Goal: Find specific page/section: Find specific page/section

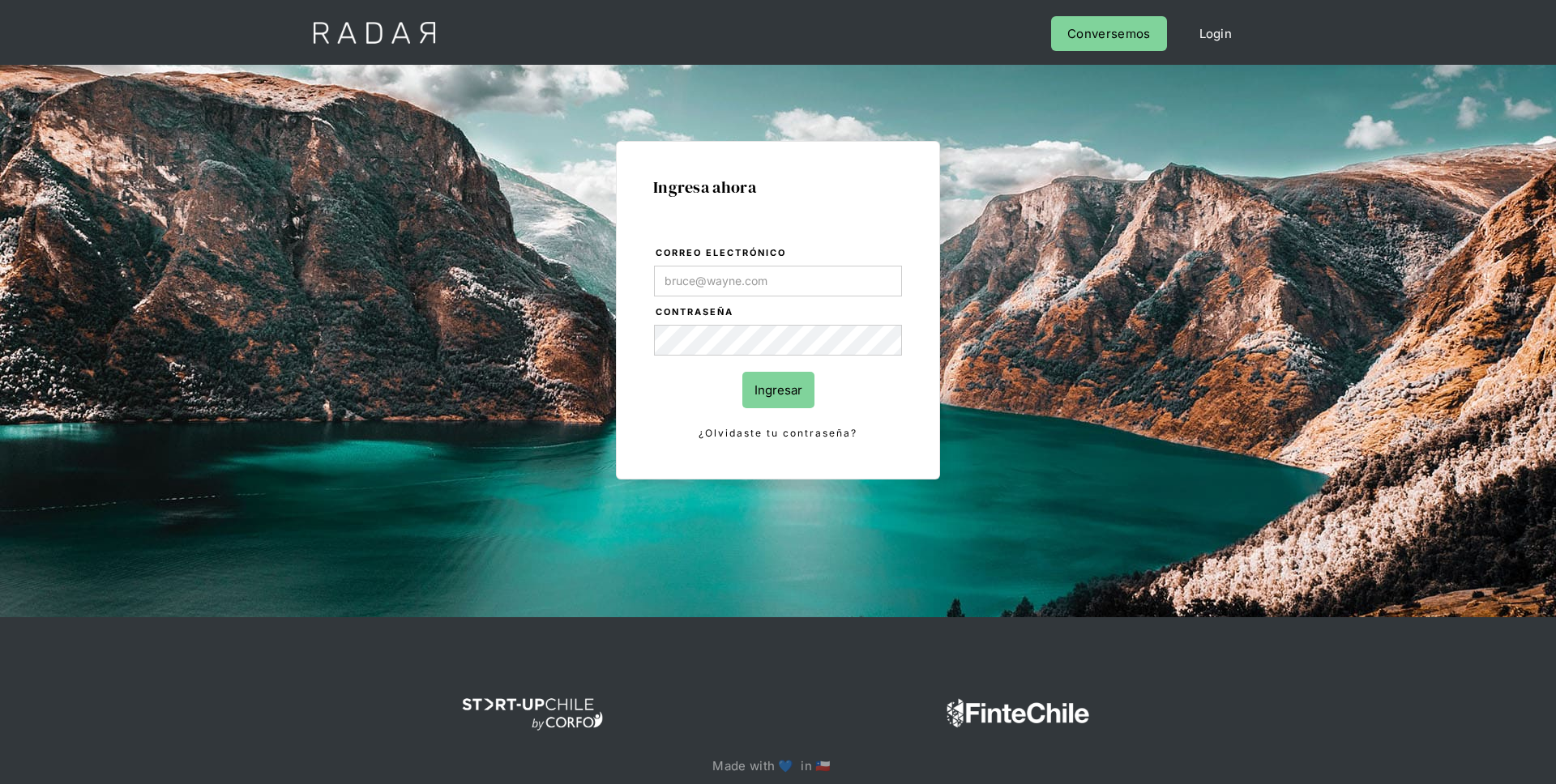
click at [1218, 38] on link "Login" at bounding box center [1216, 34] width 66 height 35
click at [679, 65] on div "Ingresa ahora Correo electrónico Contraseña Ingresar ¿Olvidaste tu contraseña? …" at bounding box center [778, 342] width 1556 height 553
click at [1214, 37] on link "Login" at bounding box center [1216, 34] width 66 height 35
click at [1137, 36] on link "Conversemos" at bounding box center [1108, 34] width 115 height 35
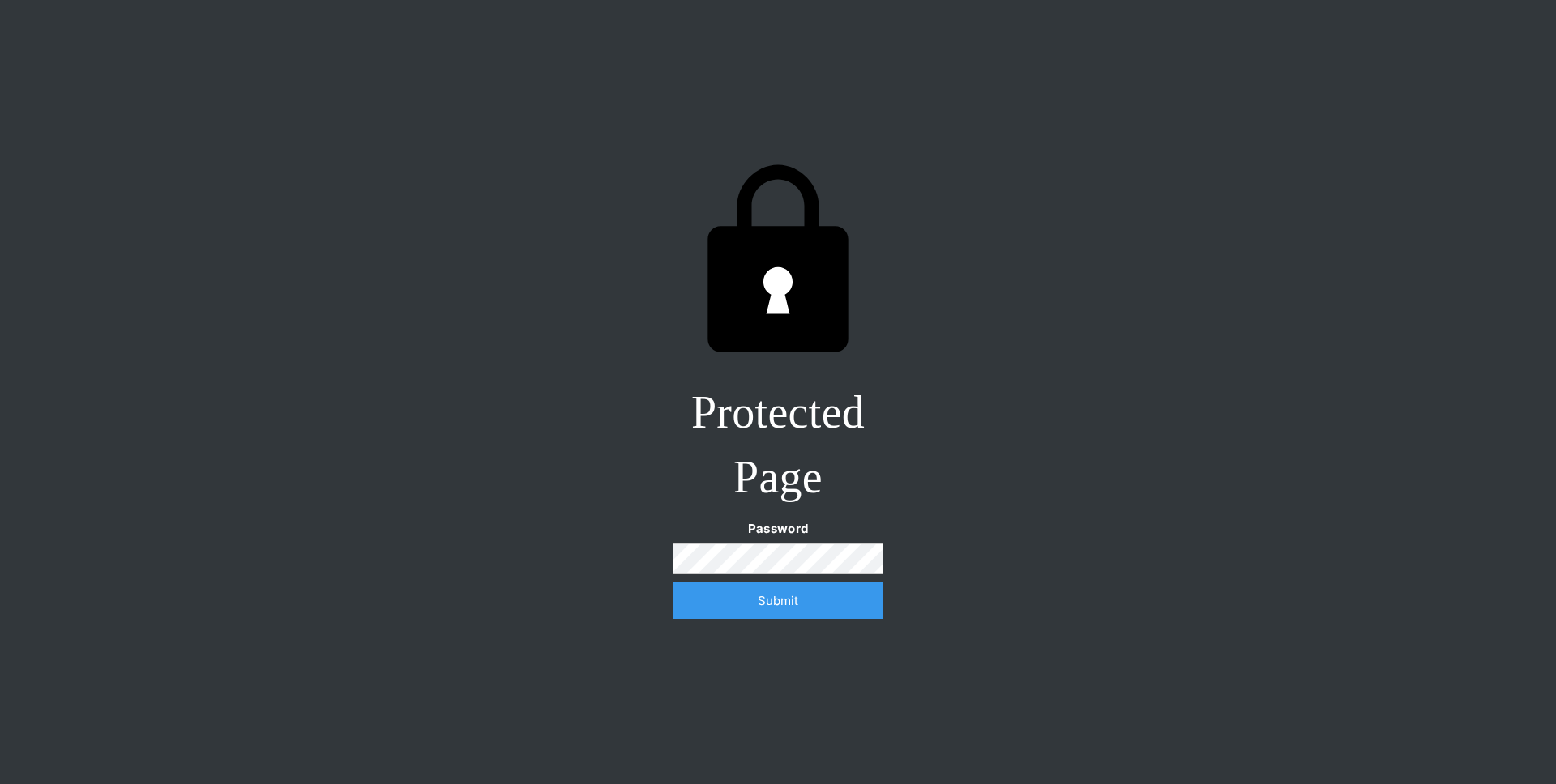
click at [978, 471] on div "Protected Page Password Submit Incorrect password. Please try again." at bounding box center [778, 392] width 1556 height 784
click at [673, 582] on input "Submit" at bounding box center [778, 601] width 210 height 37
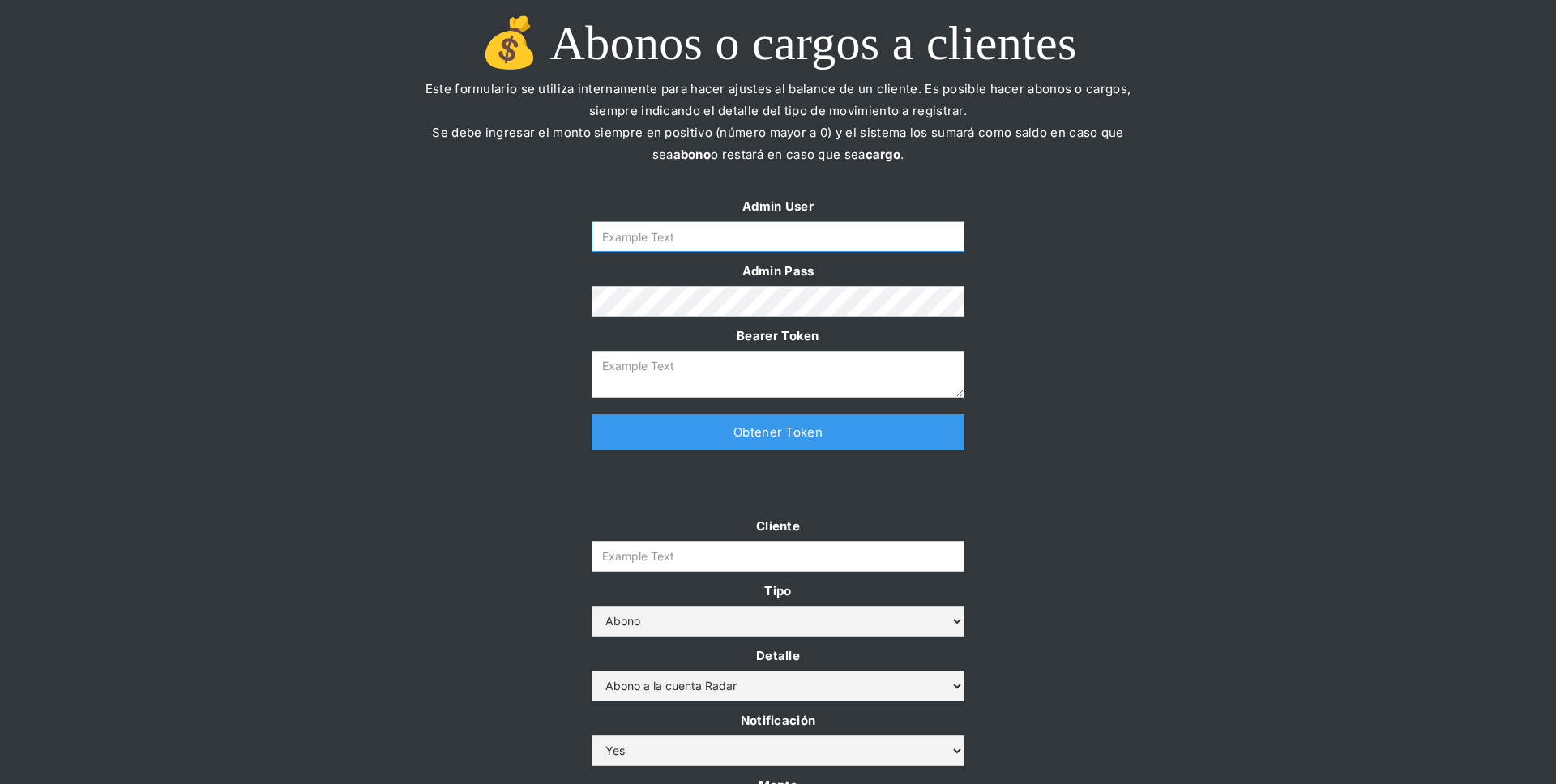
click at [741, 243] on input "Form" at bounding box center [777, 236] width 373 height 30
type input "radar-ops"
click at [735, 431] on link "Obtener Token" at bounding box center [777, 432] width 373 height 37
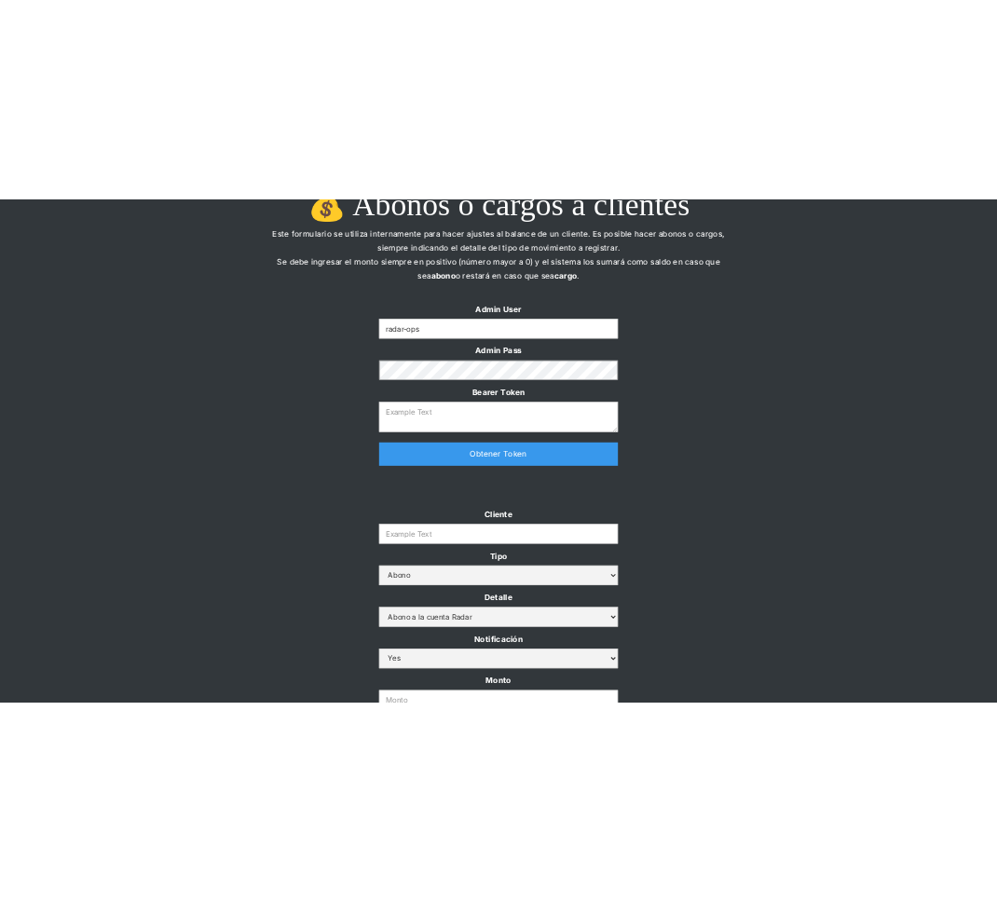
scroll to position [42, 0]
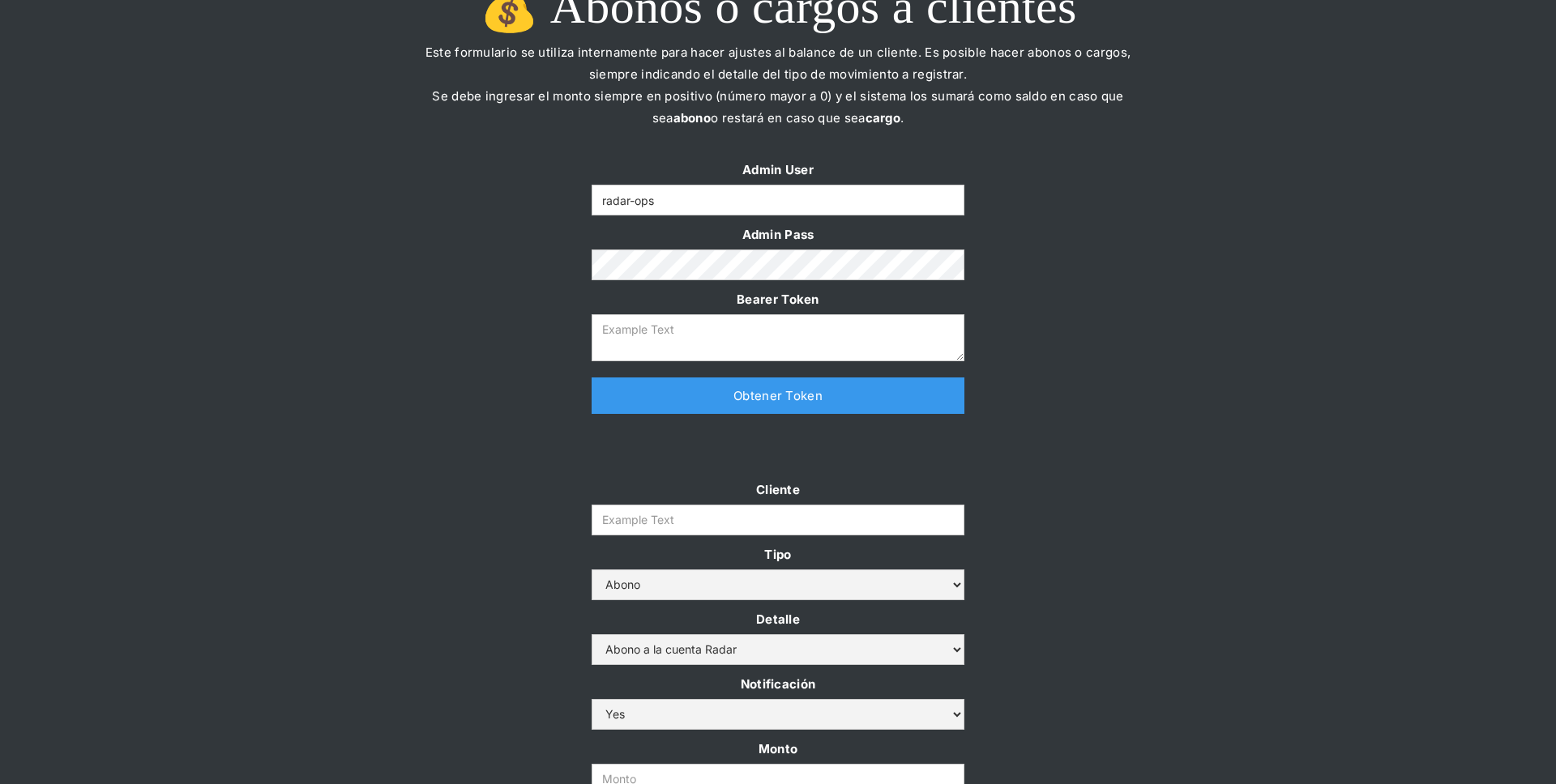
click at [486, 435] on div at bounding box center [778, 455] width 761 height 49
click at [1126, 281] on div "Admin User radar-ops Admin Pass Bearer Token Thank you! Your submission has bee…" at bounding box center [778, 295] width 1556 height 271
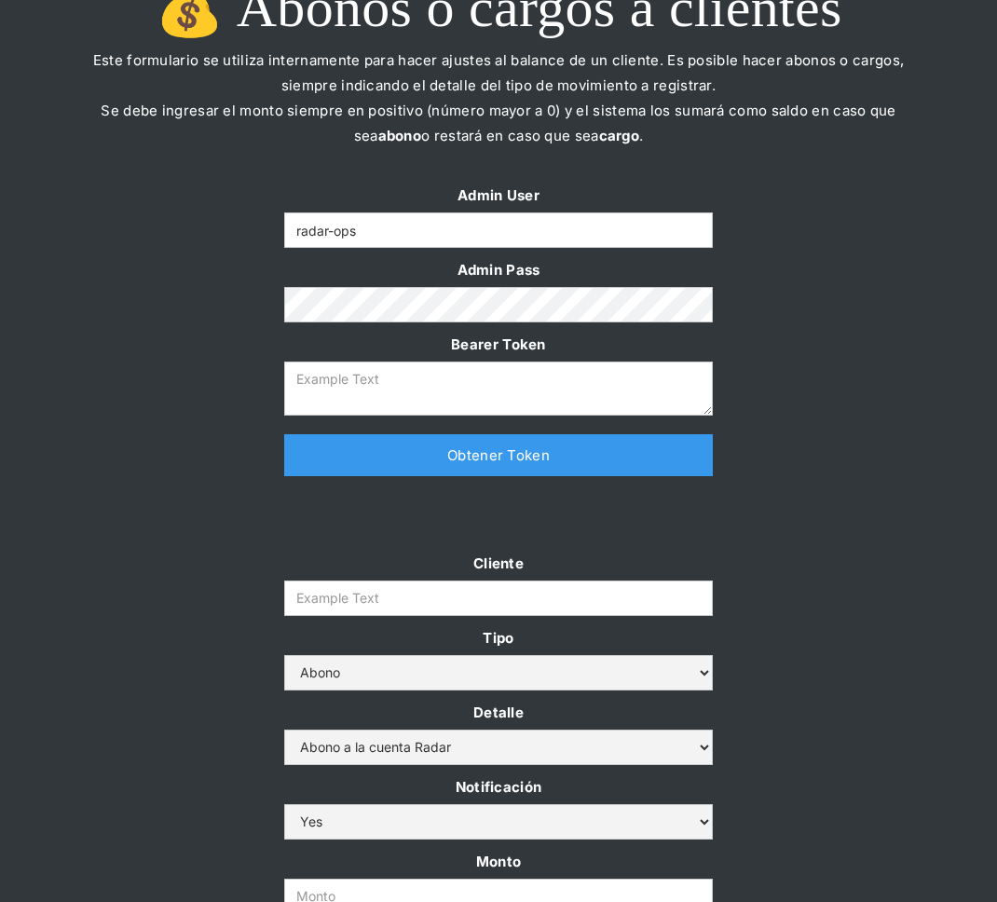
click at [469, 447] on link "Obtener Token" at bounding box center [498, 455] width 429 height 42
